Goal: Check status: Check status

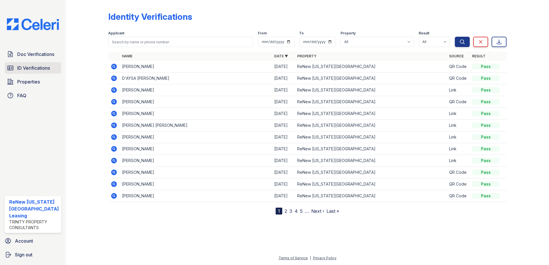
click at [27, 66] on span "ID Verifications" at bounding box center [33, 68] width 33 height 7
click at [112, 66] on icon at bounding box center [114, 66] width 7 height 7
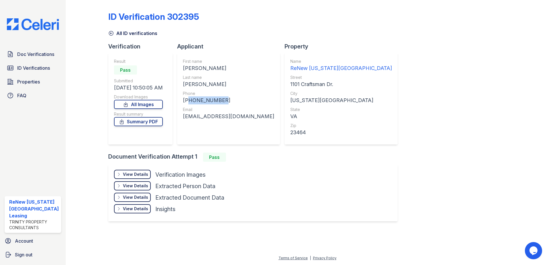
drag, startPoint x: 219, startPoint y: 99, endPoint x: 186, endPoint y: 101, distance: 33.4
click at [186, 101] on div "+13152764237" at bounding box center [228, 100] width 91 height 8
drag, startPoint x: 186, startPoint y: 101, endPoint x: 190, endPoint y: 99, distance: 5.0
copy div "13152764237"
drag, startPoint x: 244, startPoint y: 116, endPoint x: 183, endPoint y: 116, distance: 60.3
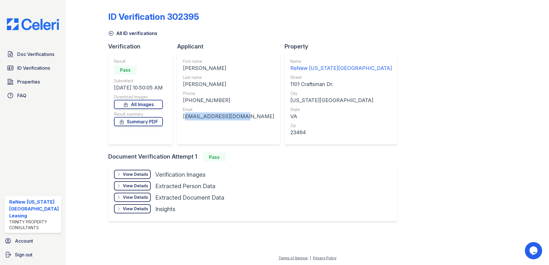
click at [183, 116] on div "First name JONAH MICHAEL Last name WHALEN Phone +13152764237 Email jonahmw108@g…" at bounding box center [228, 99] width 103 height 92
drag, startPoint x: 183, startPoint y: 116, endPoint x: 197, endPoint y: 117, distance: 13.8
copy div "jonahmw108@gmail.com"
